Goal: Task Accomplishment & Management: Complete application form

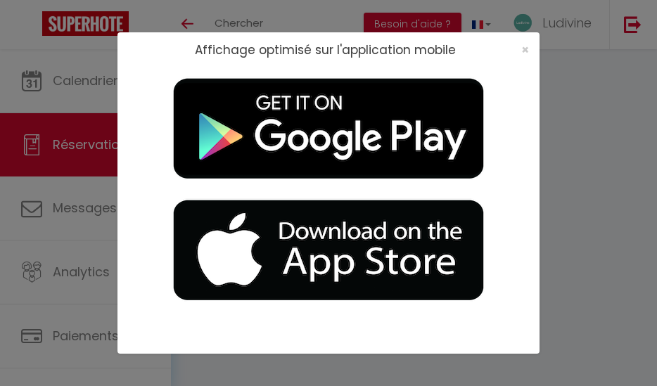
select select
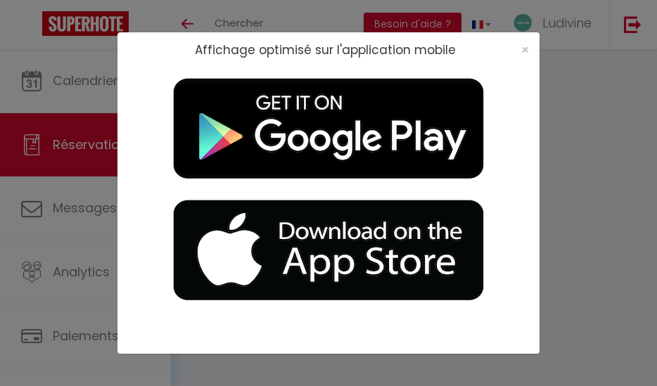
type input "Nataliia"
type input "[PERSON_NAME]"
type input "[EMAIL_ADDRESS][DOMAIN_NAME]"
type input "[PHONE_NUMBER]"
select select
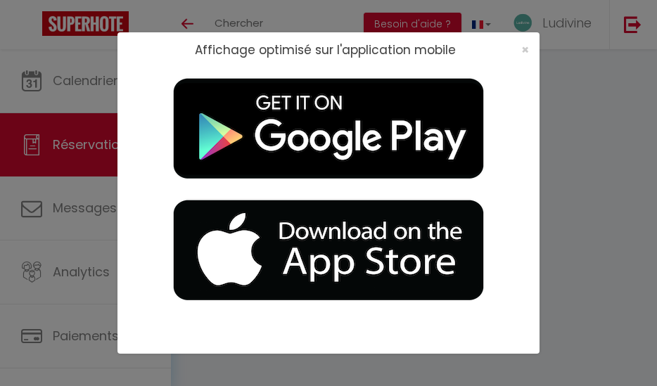
type input "15.84"
select select "57694"
select select "1"
select select
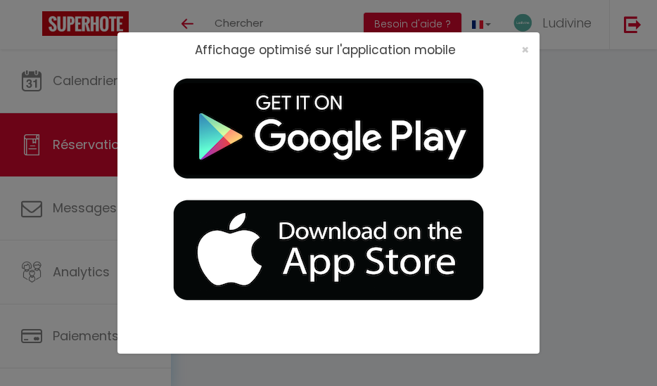
type input "2"
select select "12"
select select
type input "380"
checkbox input "false"
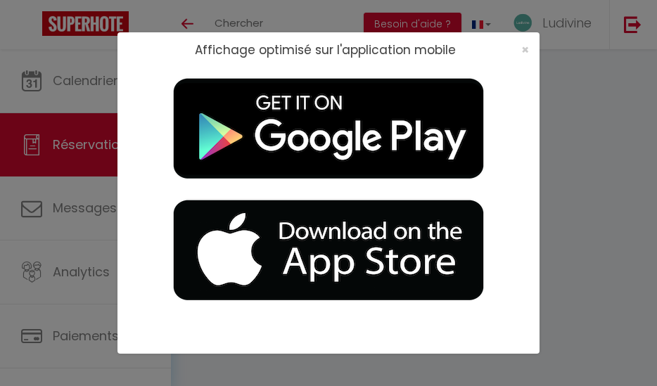
select select "1"
type input "0"
select select
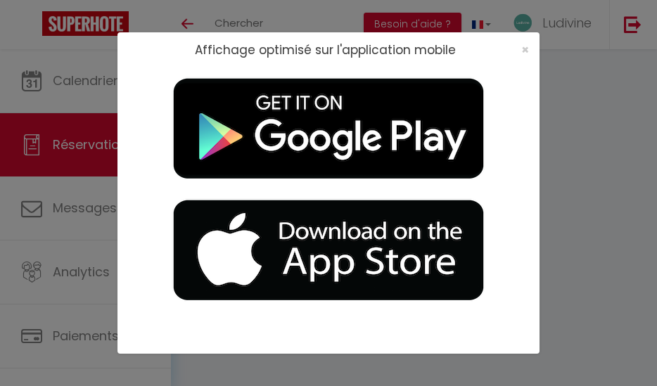
select select
checkbox input "false"
select select
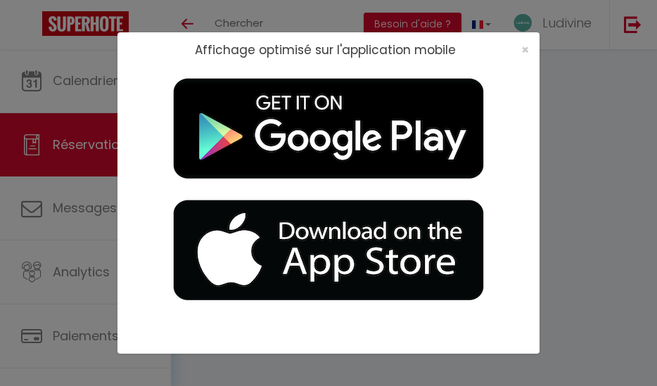
select select
checkbox input "false"
select select
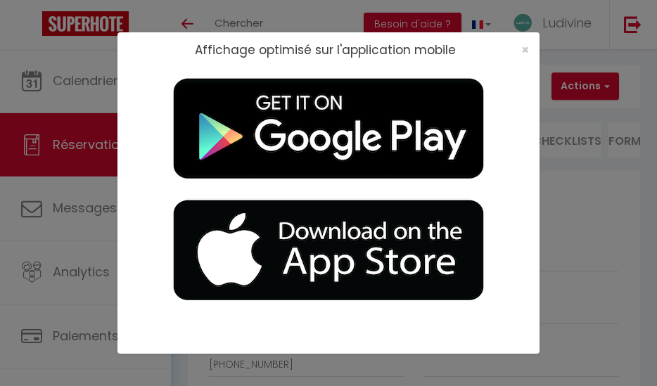
checkbox input "false"
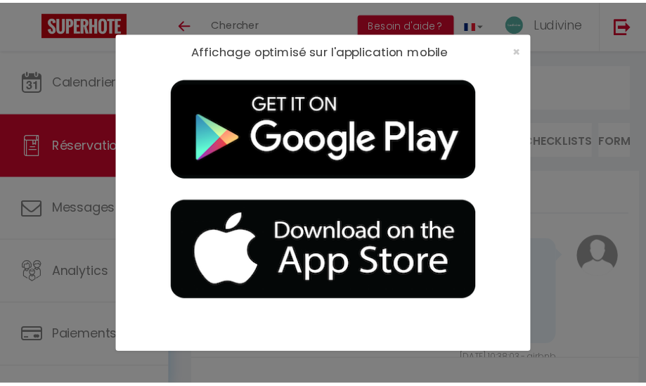
scroll to position [4502, 0]
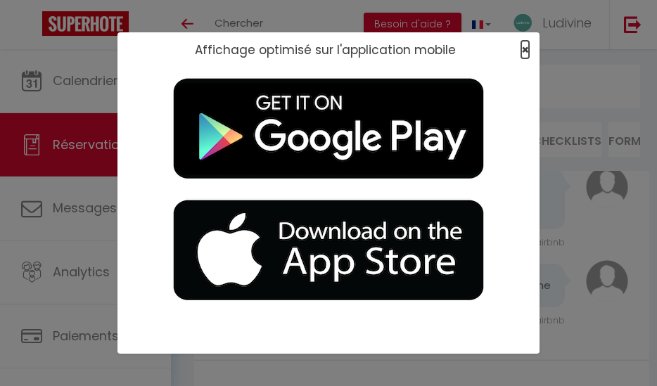
click at [524, 51] on span "×" at bounding box center [525, 50] width 8 height 18
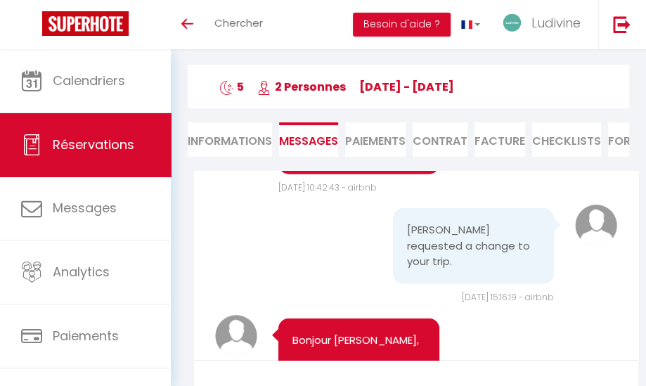
scroll to position [1107, 0]
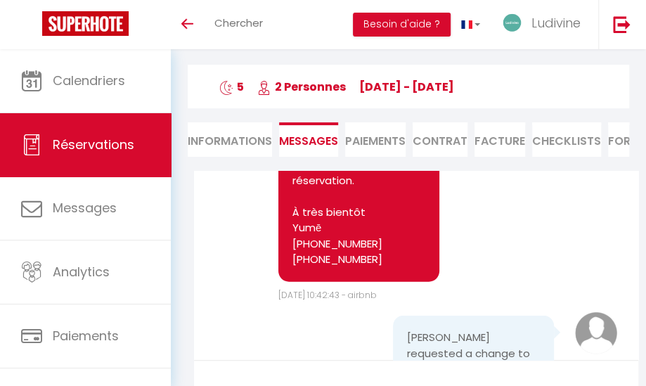
drag, startPoint x: 281, startPoint y: 185, endPoint x: 230, endPoint y: 175, distance: 51.6
click at [230, 171] on div "Retourner vers Nataliia Poliakova 5 2 Personnes Fr 05 Sep - We 10 Sep Actions E…" at bounding box center [409, 94] width 460 height 154
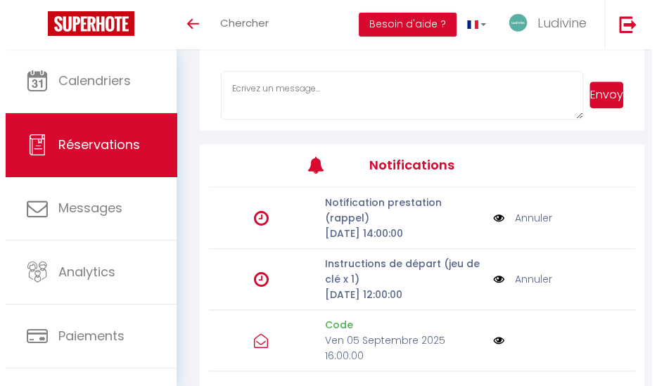
scroll to position [408, 0]
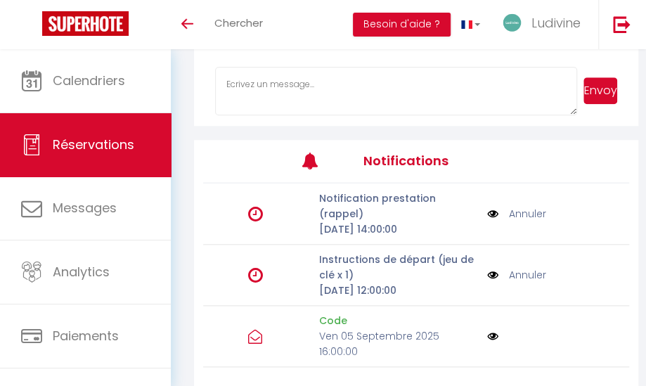
click at [487, 283] on img at bounding box center [492, 274] width 11 height 15
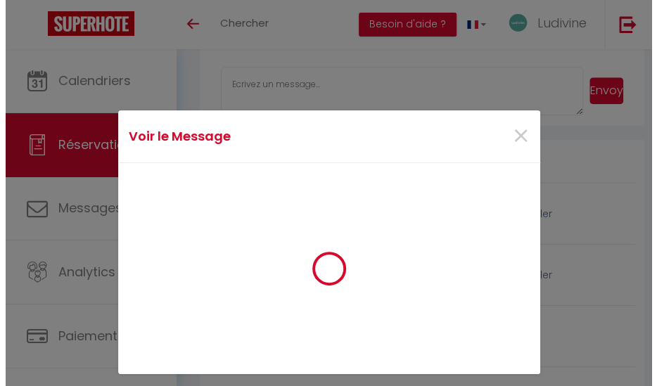
scroll to position [4502, 0]
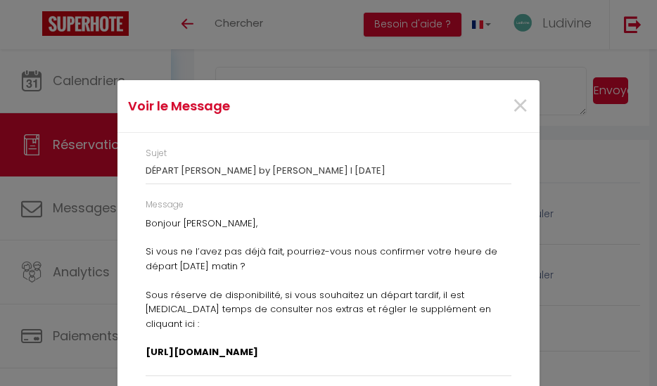
click at [179, 224] on p "Bonjour Nataliia, Si vous ne l’avez pas déjà fait, pourriez-vous nous confirmer…" at bounding box center [329, 389] width 366 height 345
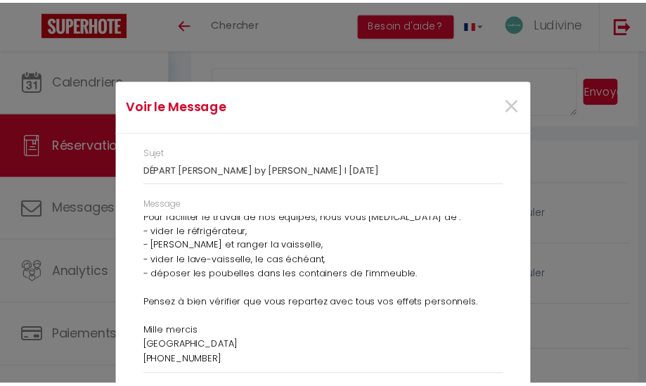
scroll to position [17, 0]
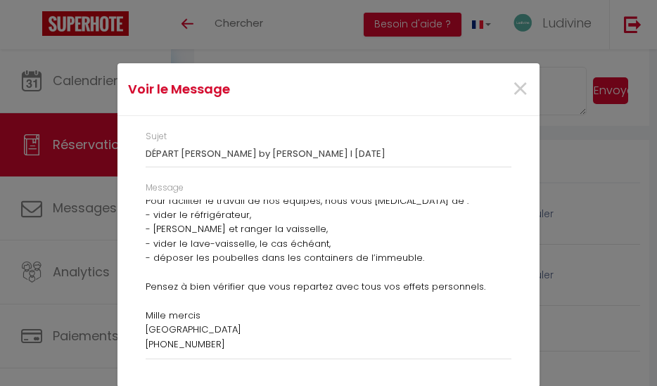
drag, startPoint x: 139, startPoint y: 224, endPoint x: 393, endPoint y: 381, distance: 297.9
click at [393, 381] on div "Sujet DÉPART I Vidal by Yumē I 10/09/2025 Message Bonjour Nataliia, Si vous ne …" at bounding box center [328, 251] width 422 height 271
copy div "Bonjour Nataliia, Si vous ne l’avez pas déjà fait, pourriez-vous nous confirmer…"
click at [585, 264] on div "Voir le Message × Sujet DÉPART I Vidal by Yumē I 10/09/2025 Message Bonjour Nat…" at bounding box center [328, 193] width 657 height 386
click at [573, 263] on div "Voir le Message × Sujet DÉPART I Vidal by Yumē I 10/09/2025 Message Bonjour Nat…" at bounding box center [328, 193] width 657 height 386
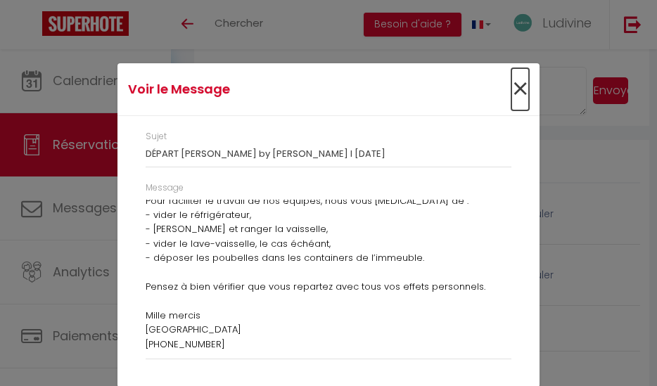
click at [516, 91] on span "×" at bounding box center [520, 89] width 18 height 42
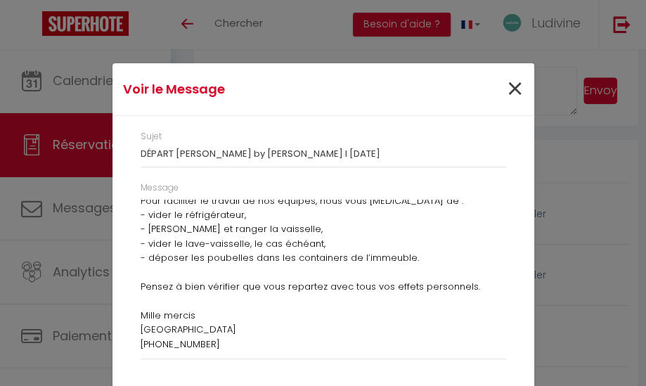
scroll to position [4534, 0]
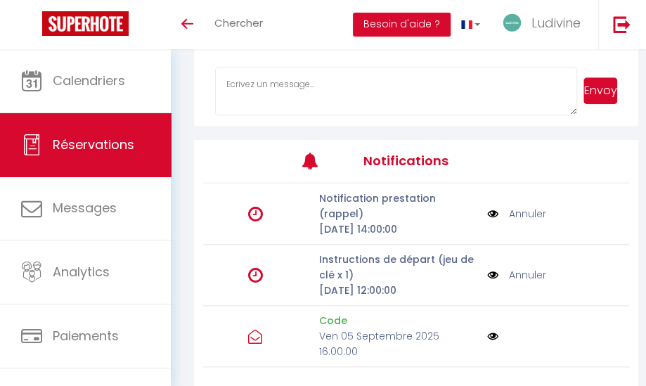
click at [521, 283] on link "Annuler" at bounding box center [527, 274] width 37 height 15
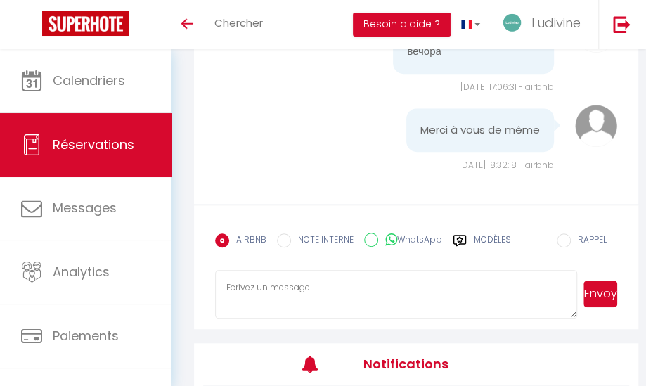
scroll to position [194, 0]
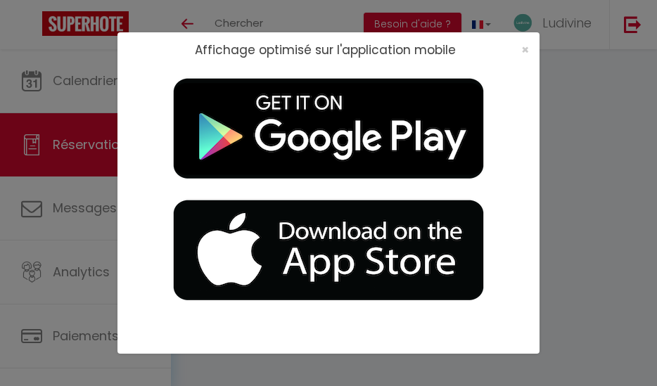
select select
checkbox input "false"
select select
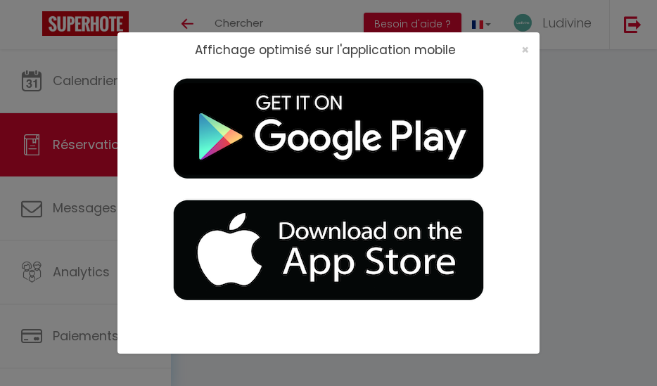
select select
checkbox input "false"
select select
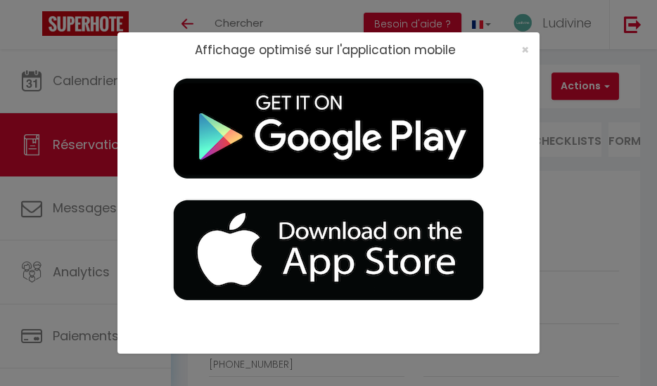
select select
checkbox input "false"
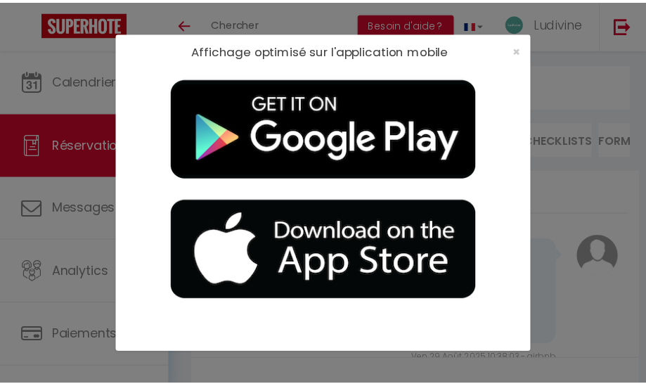
scroll to position [5325, 0]
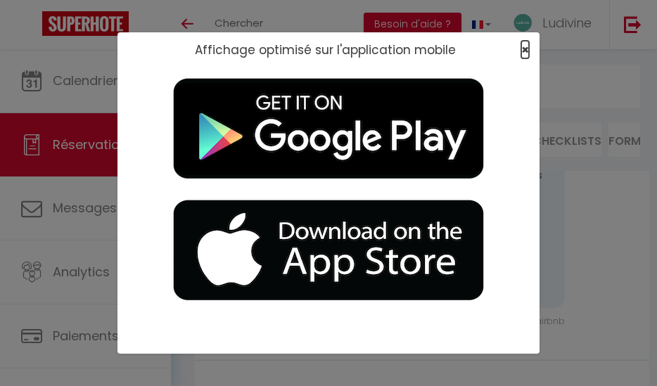
click at [524, 48] on span "×" at bounding box center [525, 50] width 8 height 18
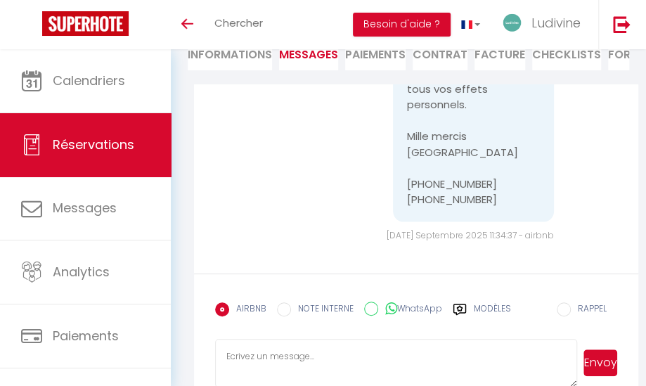
scroll to position [5356, 0]
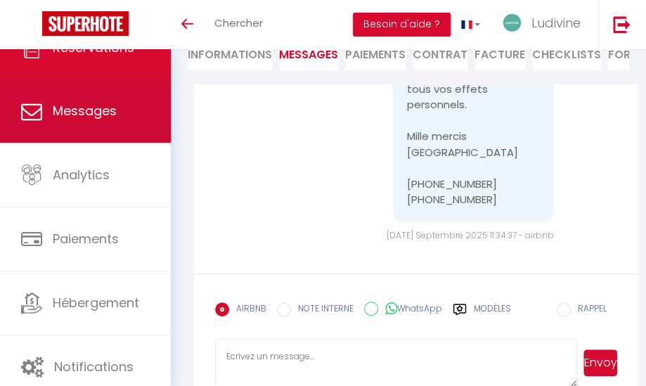
click at [91, 115] on span "Messages" at bounding box center [85, 111] width 64 height 18
select select "message"
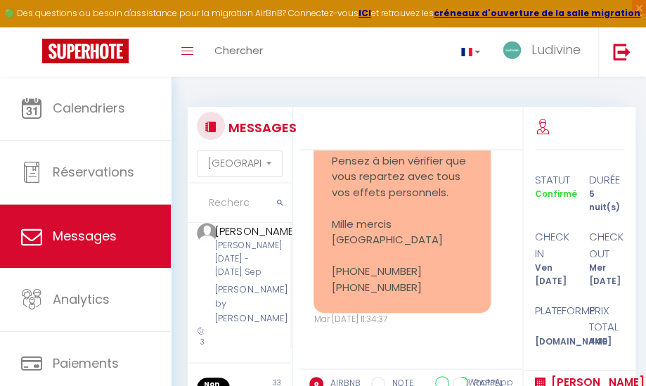
scroll to position [229, 0]
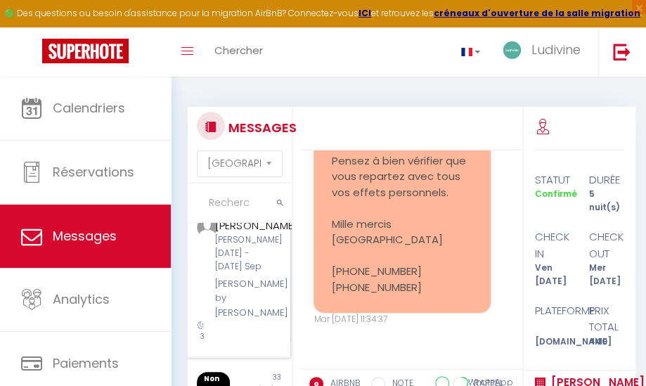
click at [241, 274] on div "[PERSON_NAME] [DATE] - [DATE] Sep" at bounding box center [240, 254] width 51 height 40
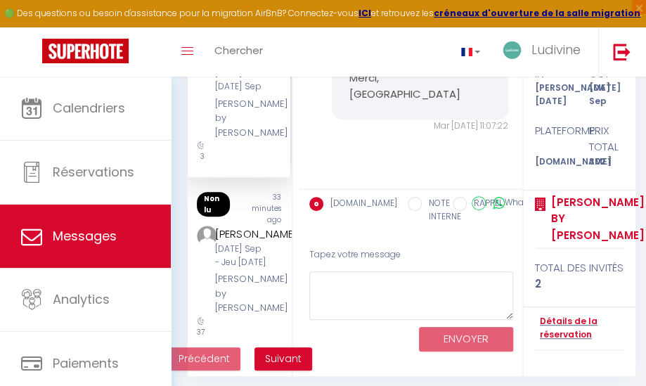
scroll to position [186, 0]
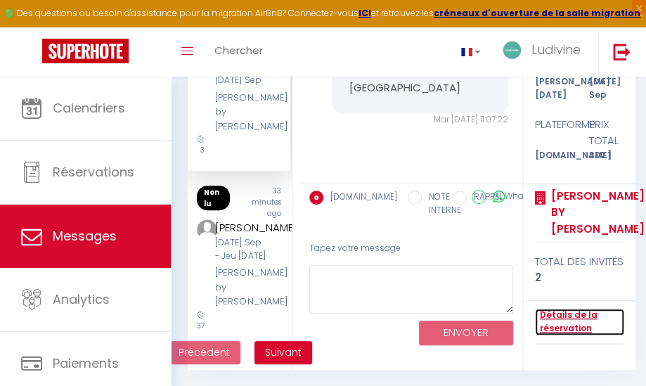
click at [561, 327] on link "Détails de la réservation" at bounding box center [579, 322] width 89 height 27
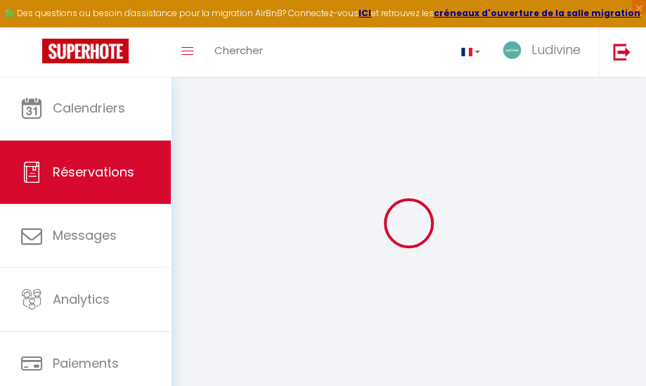
type input "[PERSON_NAME]"
type input "[EMAIL_ADDRESS][DOMAIN_NAME]"
type input "[PHONE_NUMBER]"
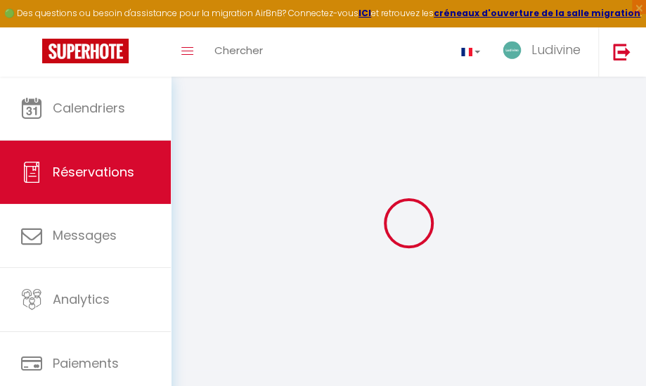
type input "[PHONE_NUMBER]"
type input "64000"
type input "[STREET_ADDRESS]"
type input "Idron"
select select "CO"
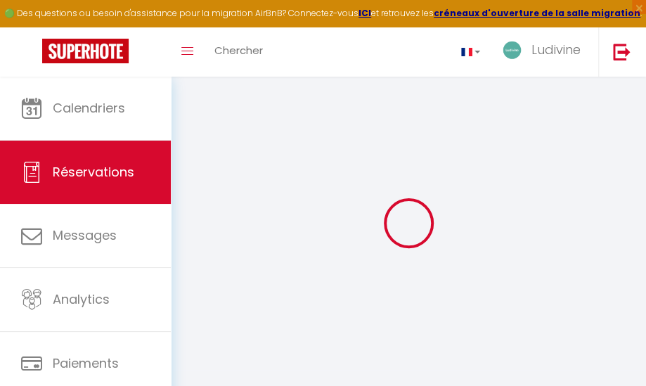
type input "8"
type input "50.18"
type input "4.23"
select select "57000"
select select "1"
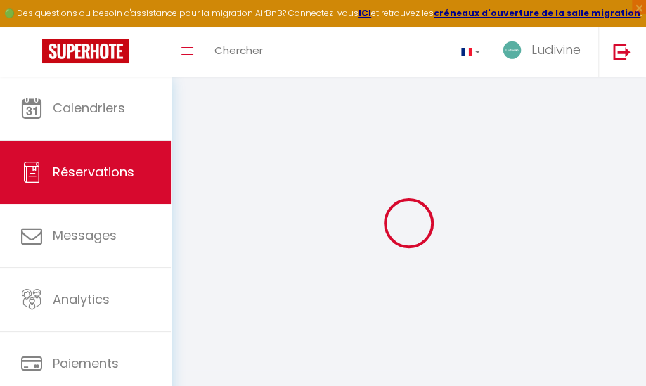
select select
type input "2"
select select "12"
select select
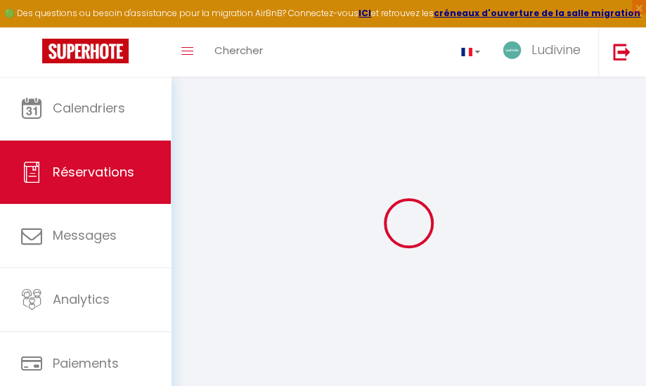
type input "232.2"
checkbox input "false"
select select "2"
type input "0"
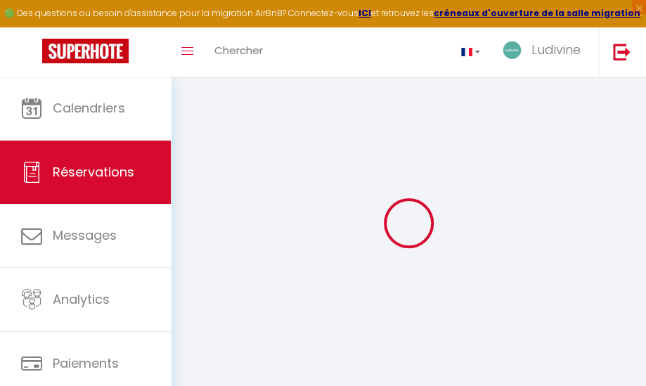
type input "0"
select select
select select "14"
checkbox input "false"
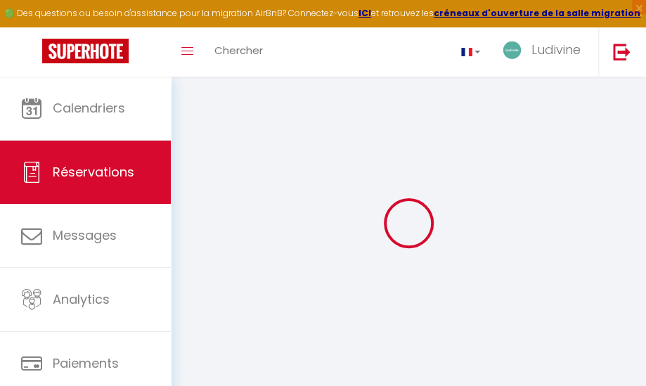
select select
checkbox input "false"
select select
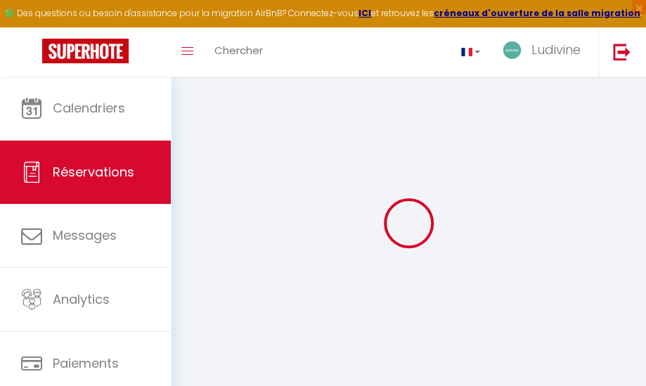
checkbox input "false"
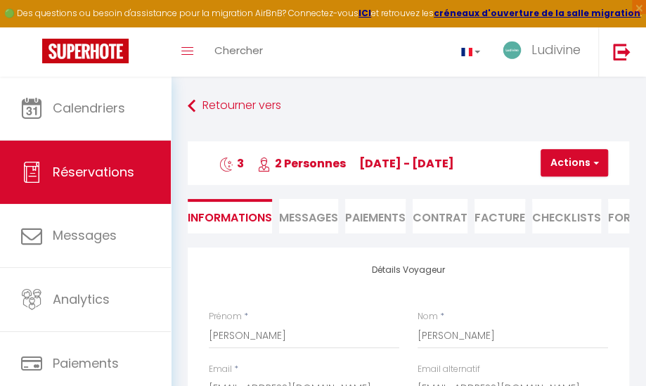
select select
checkbox input "false"
type \?0 "(pas de parking)"
type input "55"
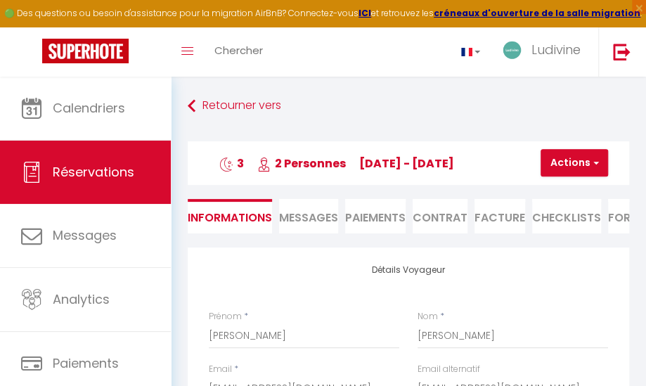
type input "6.9"
select select
checkbox input "false"
select select "17:00"
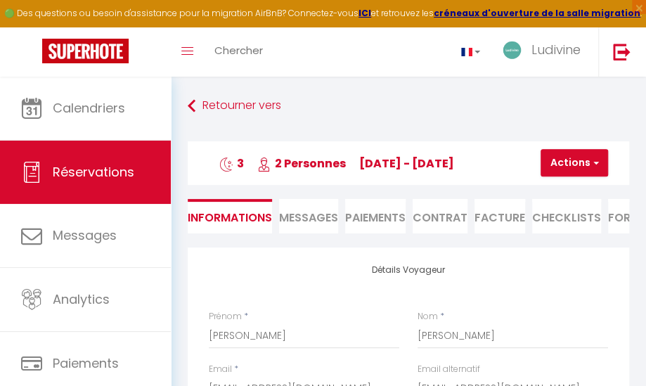
select select "00:00"
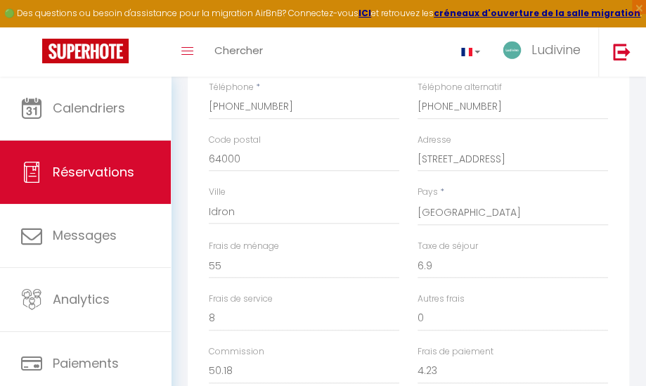
scroll to position [338, 0]
